Goal: Leave review/rating: Leave review/rating

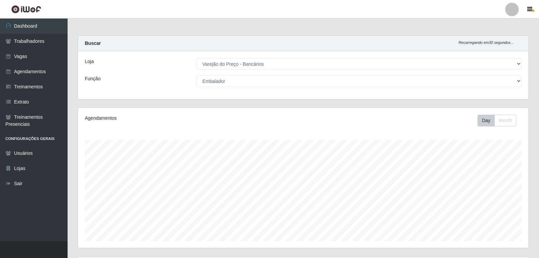
select select "157"
select select "1"
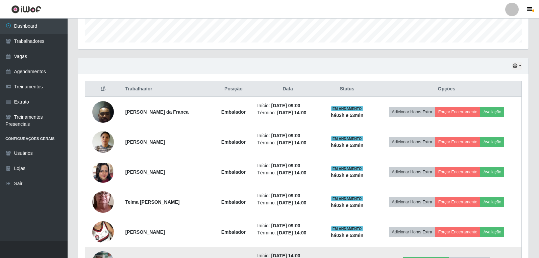
scroll to position [192, 0]
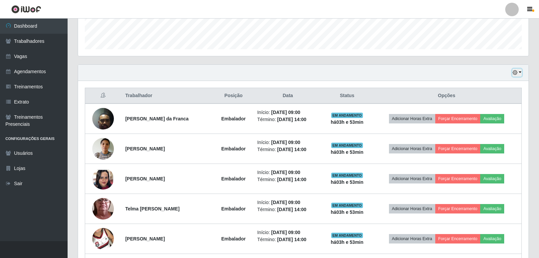
click at [521, 69] on button "button" at bounding box center [516, 73] width 9 height 8
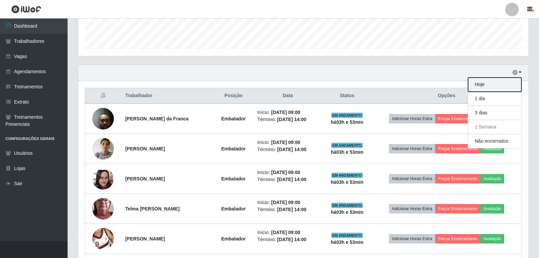
click at [503, 78] on button "Hoje" at bounding box center [494, 85] width 53 height 14
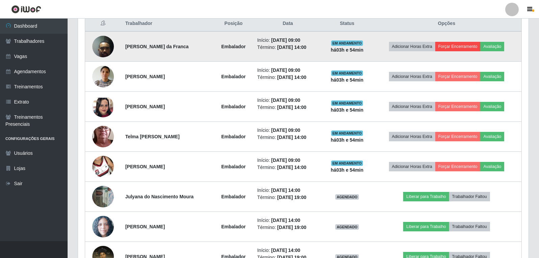
scroll to position [277, 0]
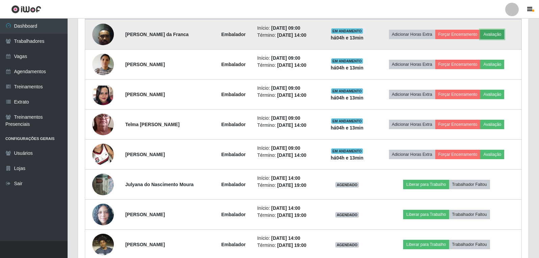
click at [504, 35] on button "Avaliação" at bounding box center [492, 34] width 24 height 9
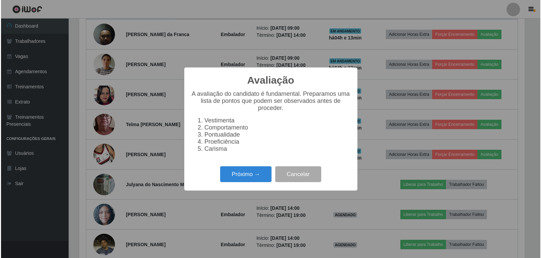
scroll to position [140, 447]
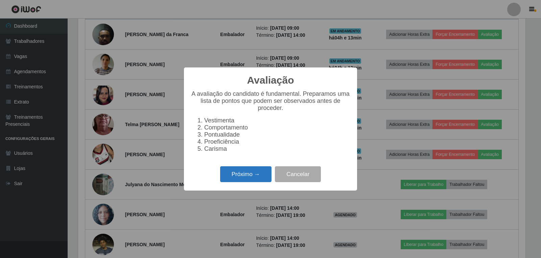
click at [253, 181] on button "Próximo →" at bounding box center [245, 175] width 51 height 16
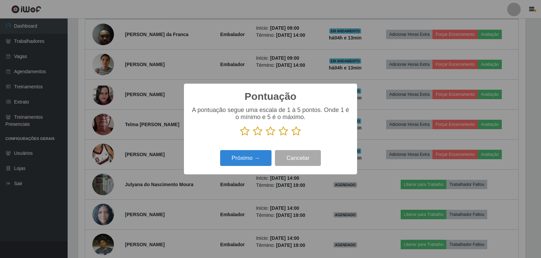
click at [297, 128] on icon at bounding box center [295, 131] width 9 height 10
click at [291, 137] on input "radio" at bounding box center [291, 137] width 0 height 0
click at [272, 153] on div "Próximo → Cancelar" at bounding box center [270, 158] width 159 height 19
click at [256, 158] on button "Próximo →" at bounding box center [245, 158] width 51 height 16
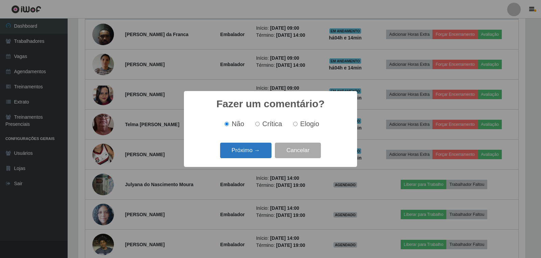
click at [267, 155] on button "Próximo →" at bounding box center [245, 151] width 51 height 16
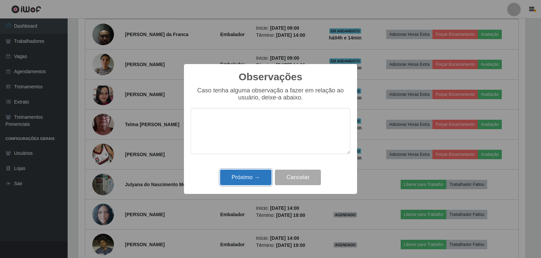
click at [251, 178] on button "Próximo →" at bounding box center [245, 178] width 51 height 16
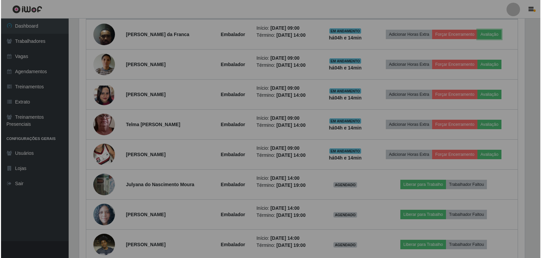
scroll to position [140, 450]
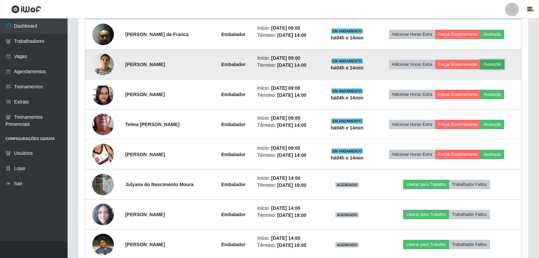
click at [503, 65] on button "Avaliação" at bounding box center [492, 64] width 24 height 9
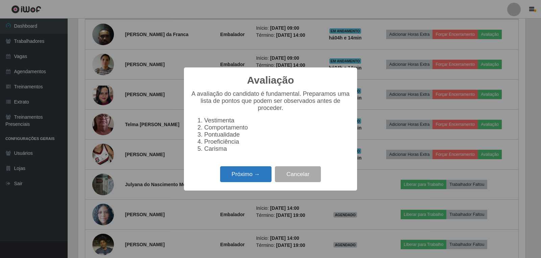
click at [251, 176] on button "Próximo →" at bounding box center [245, 175] width 51 height 16
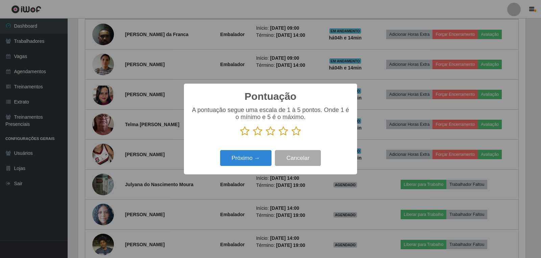
click at [297, 132] on icon at bounding box center [295, 131] width 9 height 10
click at [291, 137] on input "radio" at bounding box center [291, 137] width 0 height 0
click at [246, 165] on button "Próximo →" at bounding box center [245, 158] width 51 height 16
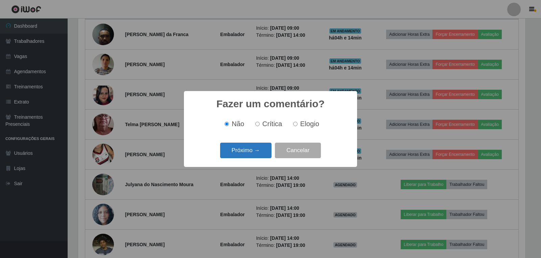
click at [261, 149] on button "Próximo →" at bounding box center [245, 151] width 51 height 16
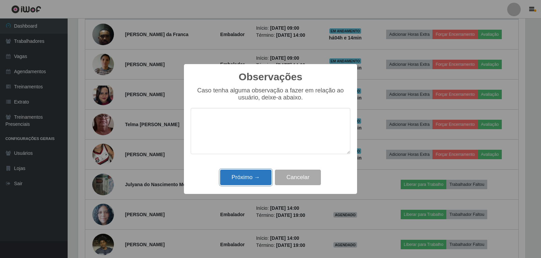
drag, startPoint x: 254, startPoint y: 175, endPoint x: 255, endPoint y: 179, distance: 4.0
click at [255, 179] on button "Próximo →" at bounding box center [245, 178] width 51 height 16
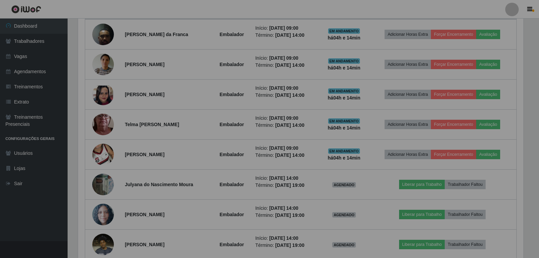
scroll to position [140, 450]
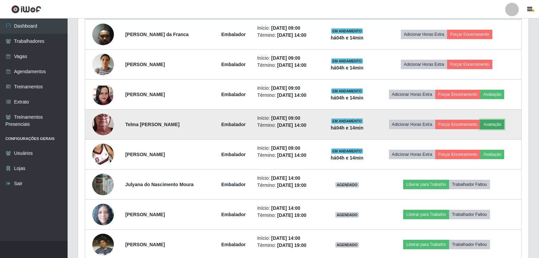
click at [499, 126] on button "Avaliação" at bounding box center [492, 124] width 24 height 9
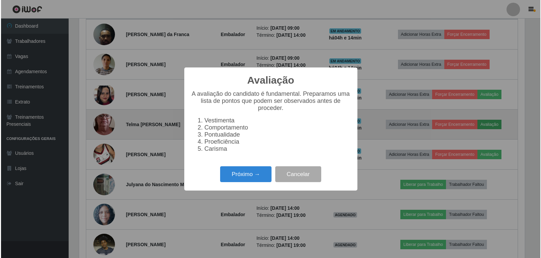
scroll to position [140, 447]
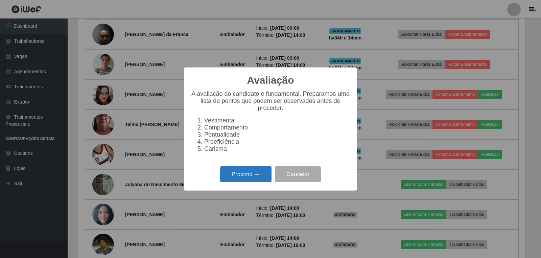
click at [255, 181] on button "Próximo →" at bounding box center [245, 175] width 51 height 16
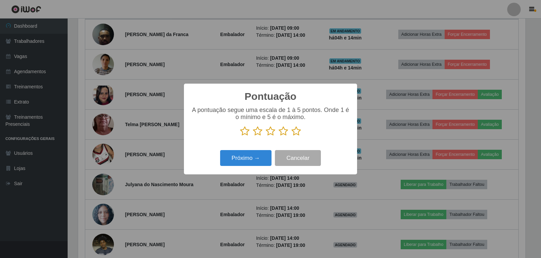
drag, startPoint x: 299, startPoint y: 130, endPoint x: 222, endPoint y: 143, distance: 77.4
click at [298, 130] on icon at bounding box center [295, 131] width 9 height 10
click at [291, 137] on input "radio" at bounding box center [291, 137] width 0 height 0
click at [241, 155] on button "Próximo →" at bounding box center [245, 158] width 51 height 16
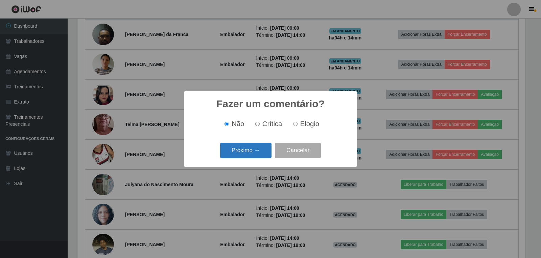
click at [242, 156] on button "Próximo →" at bounding box center [245, 151] width 51 height 16
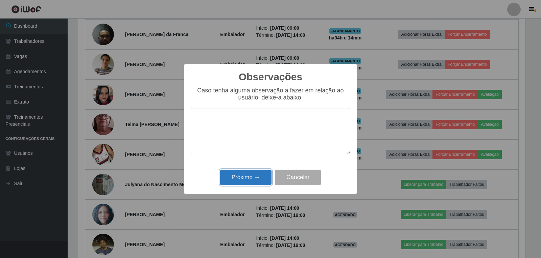
click at [244, 176] on button "Próximo →" at bounding box center [245, 178] width 51 height 16
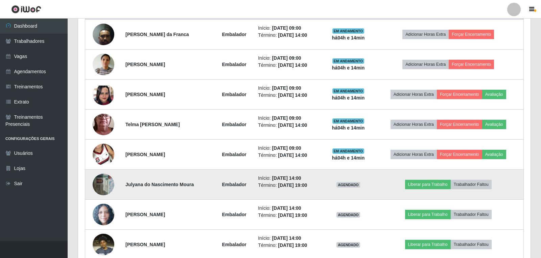
scroll to position [140, 450]
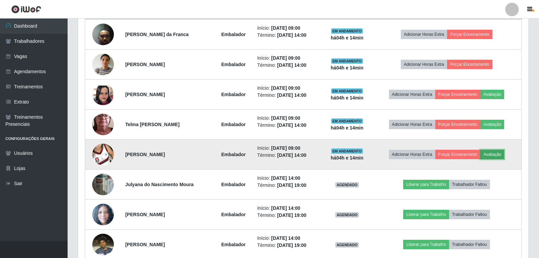
click at [504, 158] on button "Avaliação" at bounding box center [492, 154] width 24 height 9
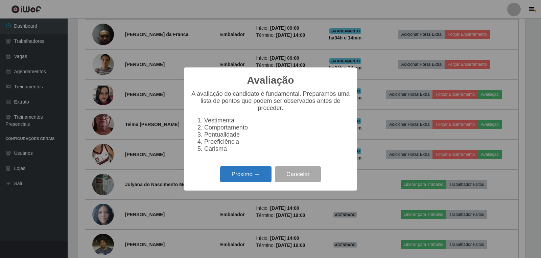
click at [252, 173] on button "Próximo →" at bounding box center [245, 175] width 51 height 16
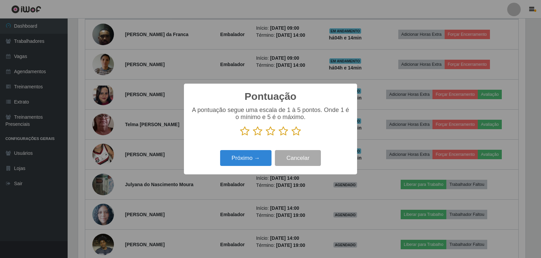
click at [298, 130] on icon at bounding box center [295, 131] width 9 height 10
click at [291, 137] on input "radio" at bounding box center [291, 137] width 0 height 0
click at [261, 157] on button "Próximo →" at bounding box center [245, 158] width 51 height 16
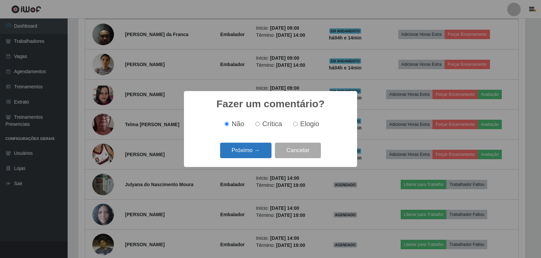
click at [242, 153] on button "Próximo →" at bounding box center [245, 151] width 51 height 16
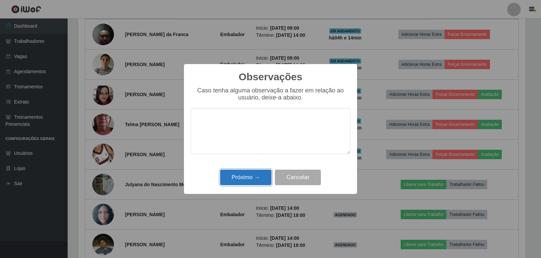
click at [248, 179] on button "Próximo →" at bounding box center [245, 178] width 51 height 16
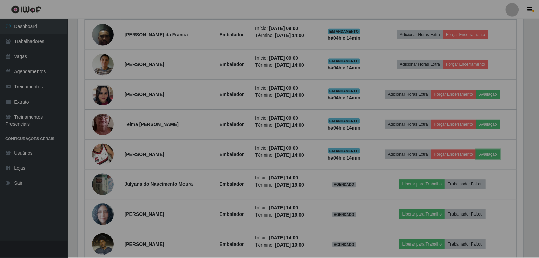
scroll to position [140, 450]
